Goal: Task Accomplishment & Management: Manage account settings

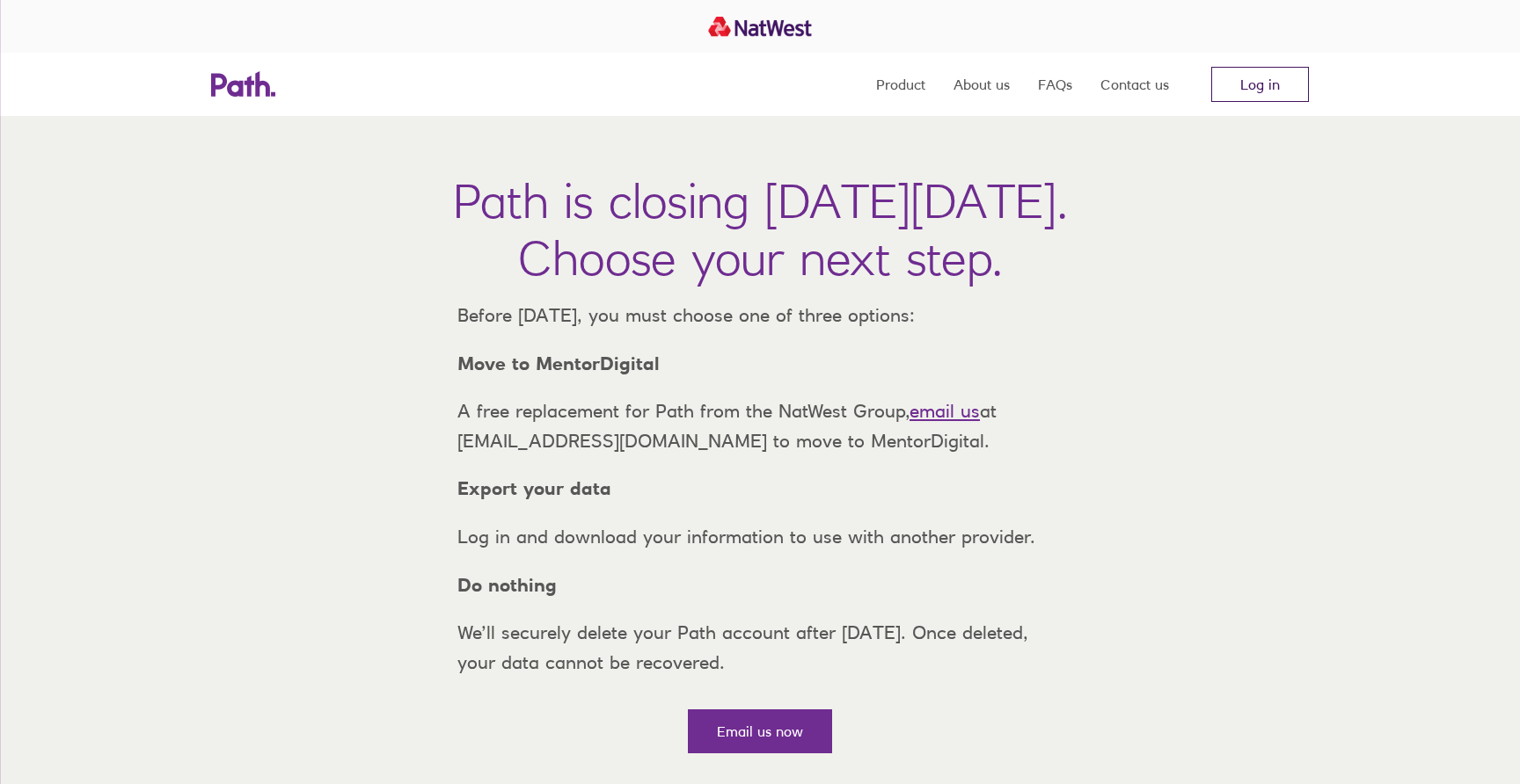
click at [1287, 86] on link "Log in" at bounding box center [1260, 84] width 97 height 35
click at [1286, 75] on link "Log in" at bounding box center [1260, 84] width 97 height 35
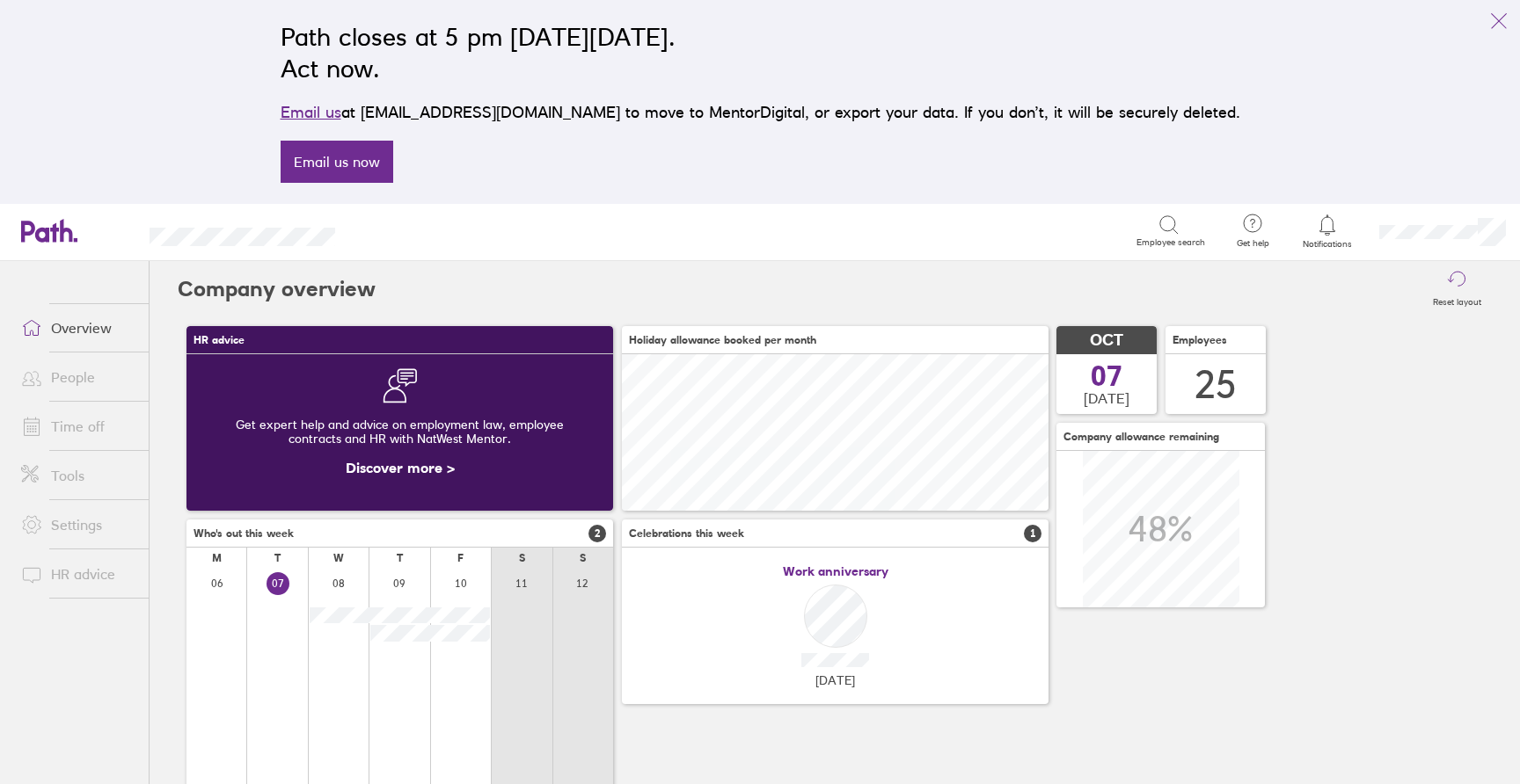
scroll to position [157, 426]
click at [112, 424] on link "Time off" at bounding box center [78, 426] width 142 height 35
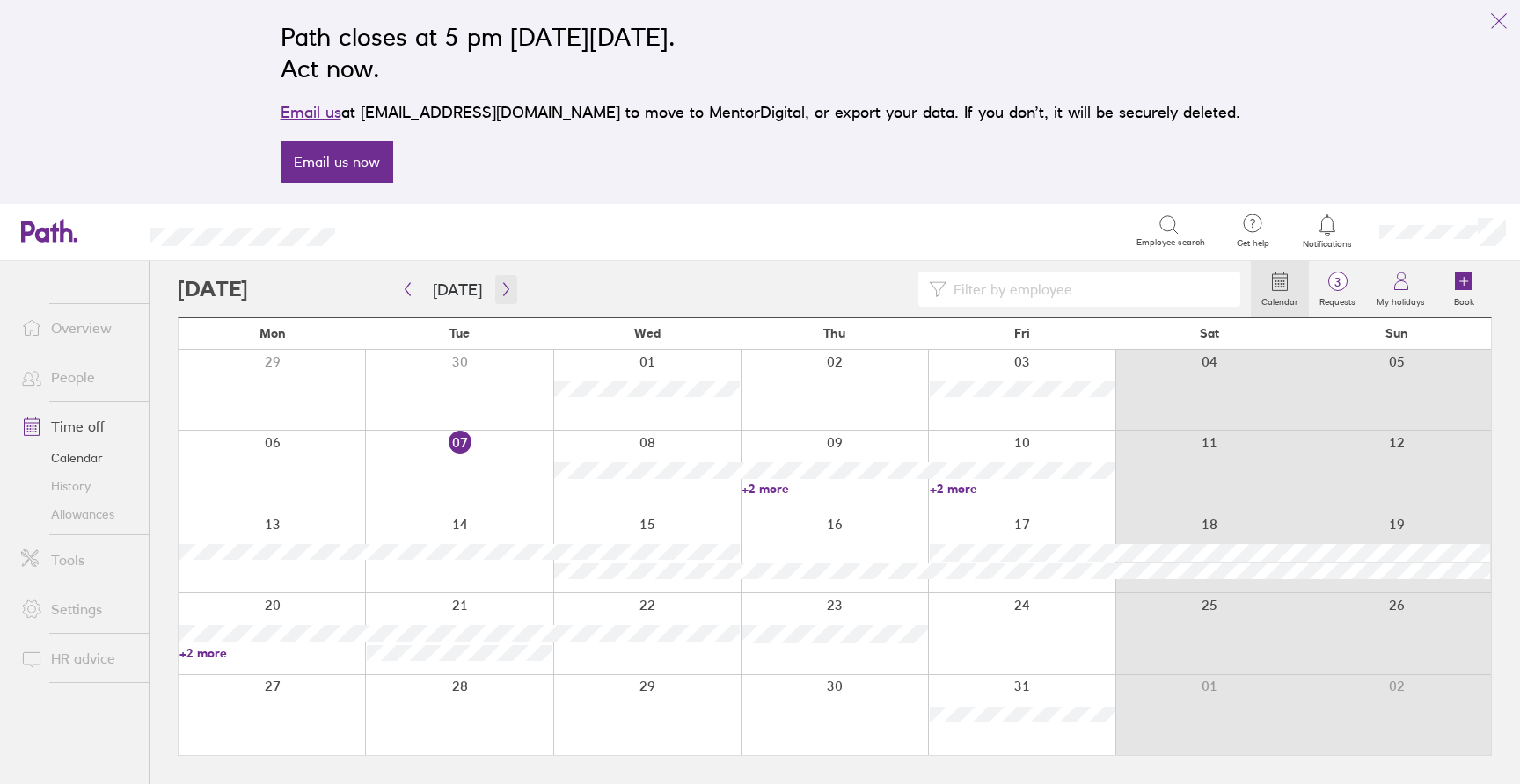
click at [510, 296] on button "button" at bounding box center [506, 289] width 22 height 29
